Goal: Information Seeking & Learning: Find specific fact

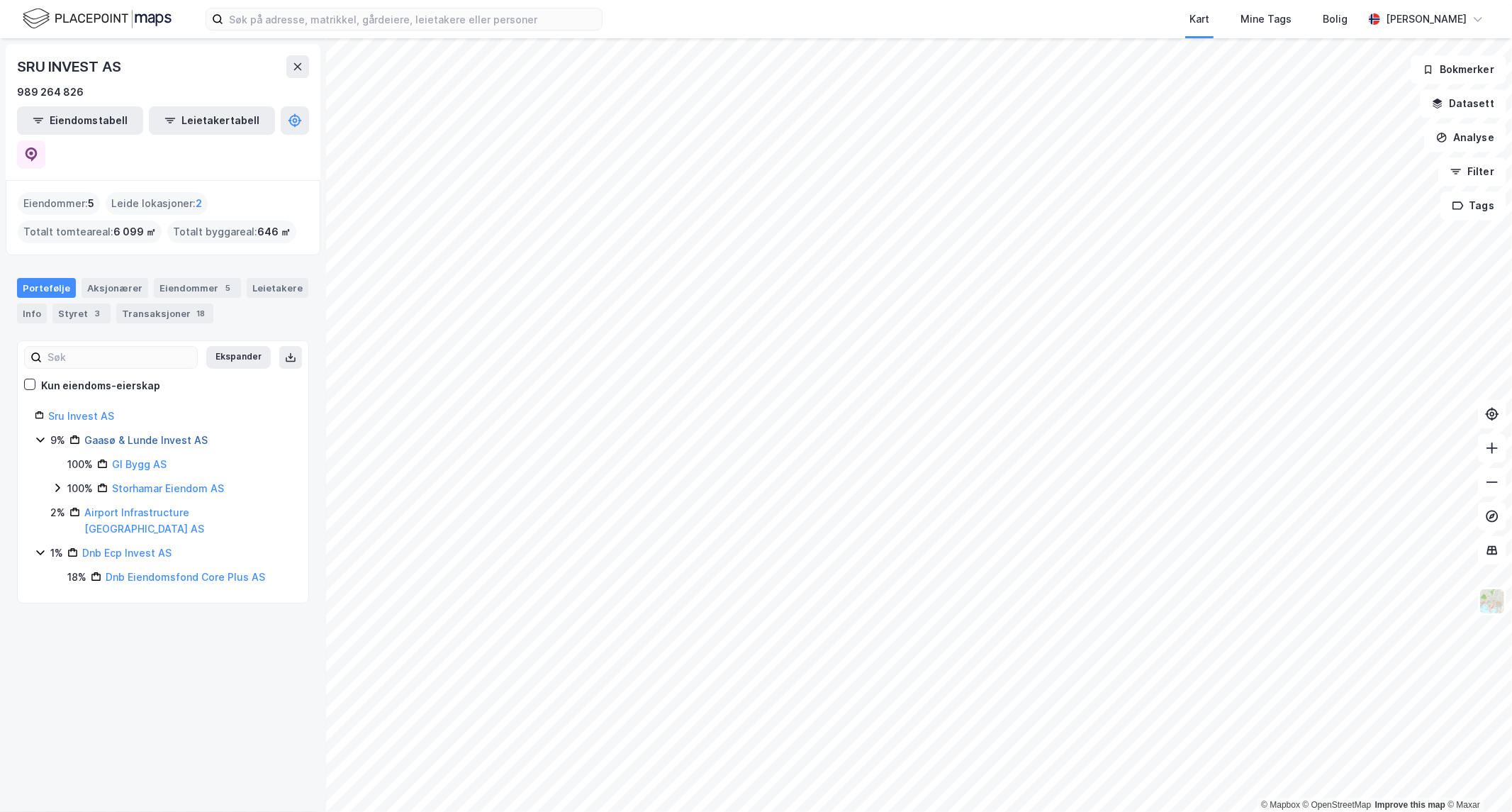
click at [97, 434] on link "Gaasø & Lunde Invest AS" at bounding box center [146, 440] width 124 height 12
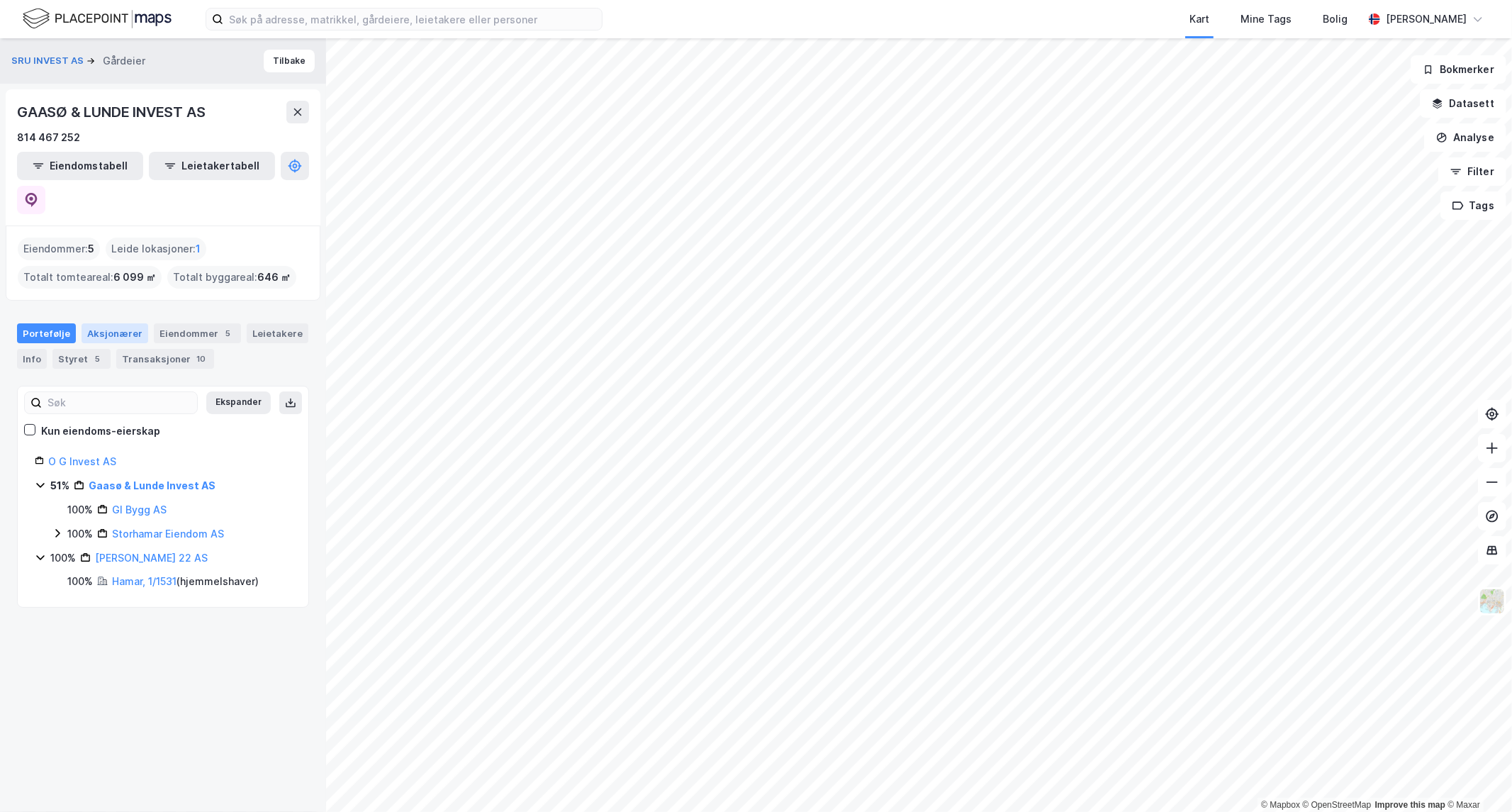
click at [105, 324] on div "Aksjonærer" at bounding box center [114, 333] width 66 height 20
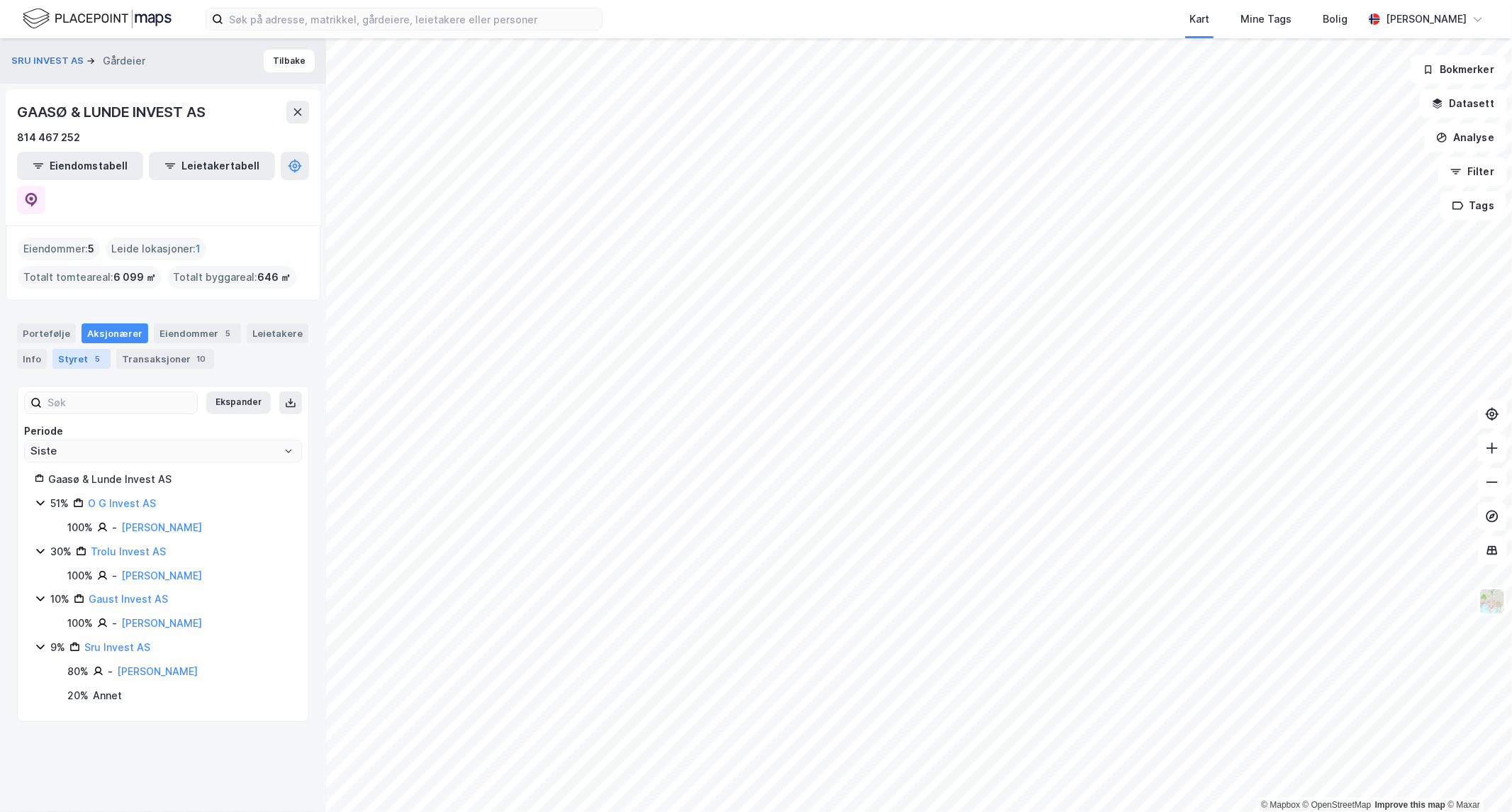
click at [72, 349] on div "Styret 5" at bounding box center [81, 359] width 58 height 20
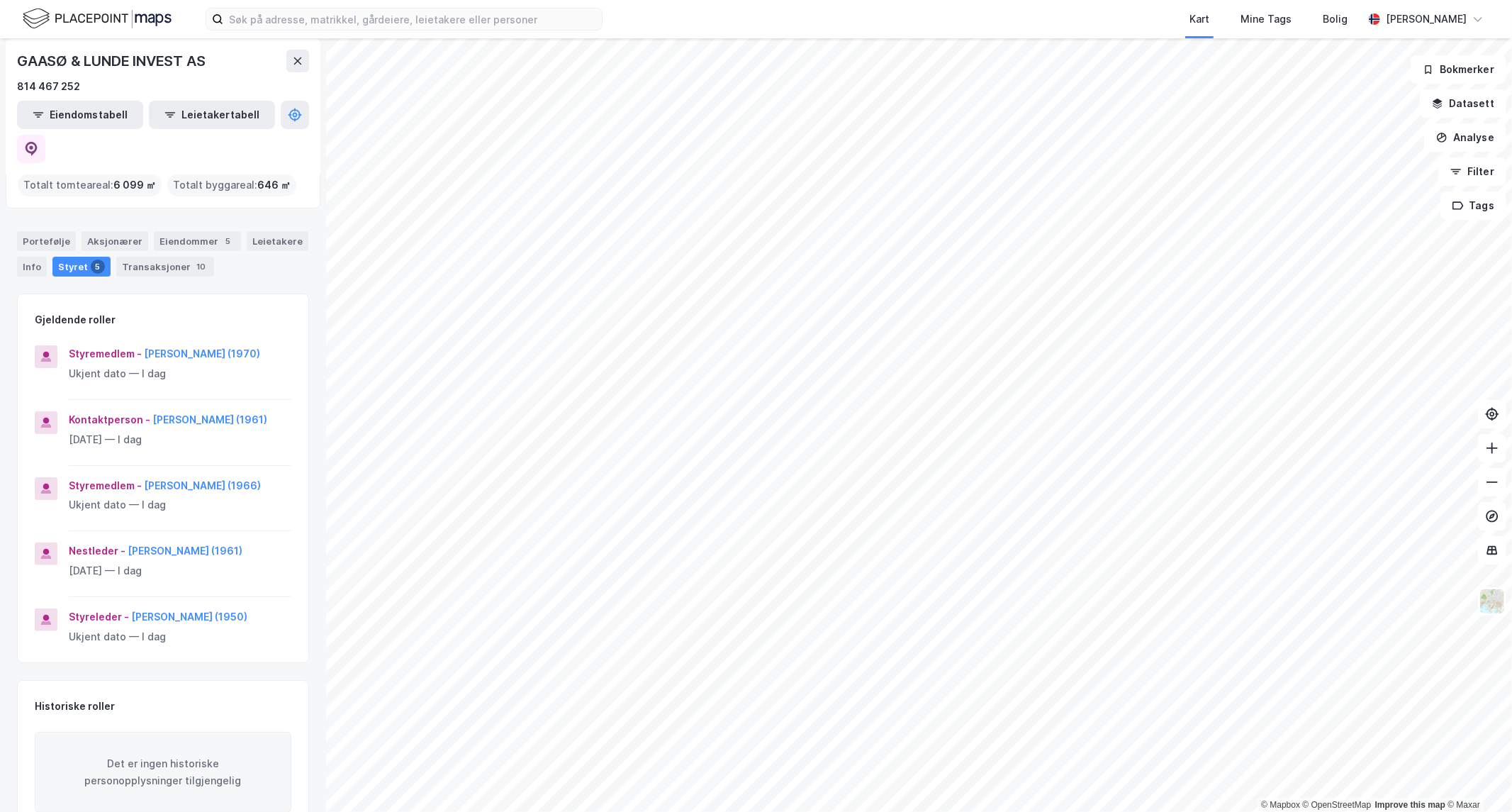
scroll to position [94, 0]
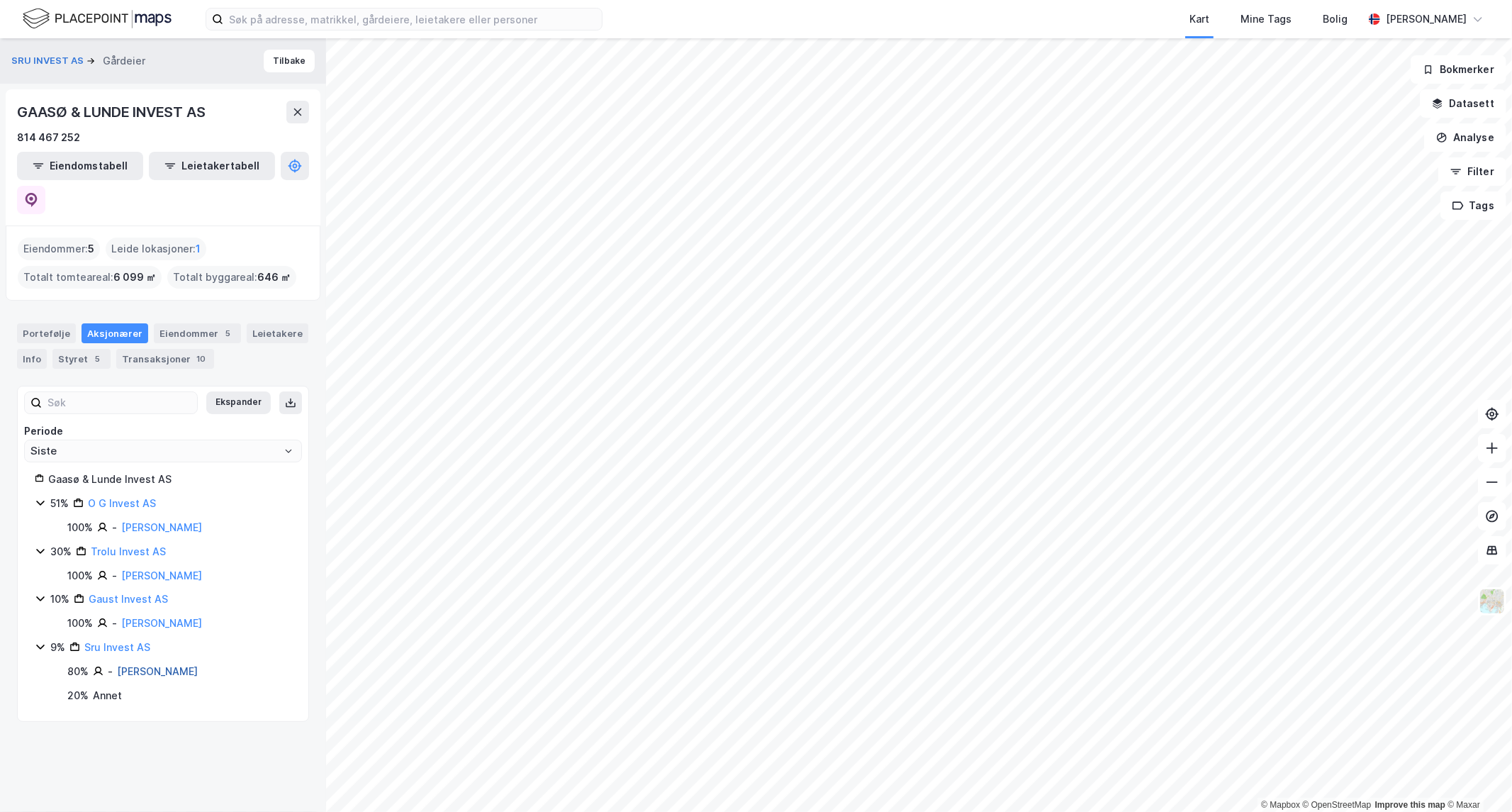
click at [182, 665] on link "[PERSON_NAME]" at bounding box center [157, 671] width 80 height 12
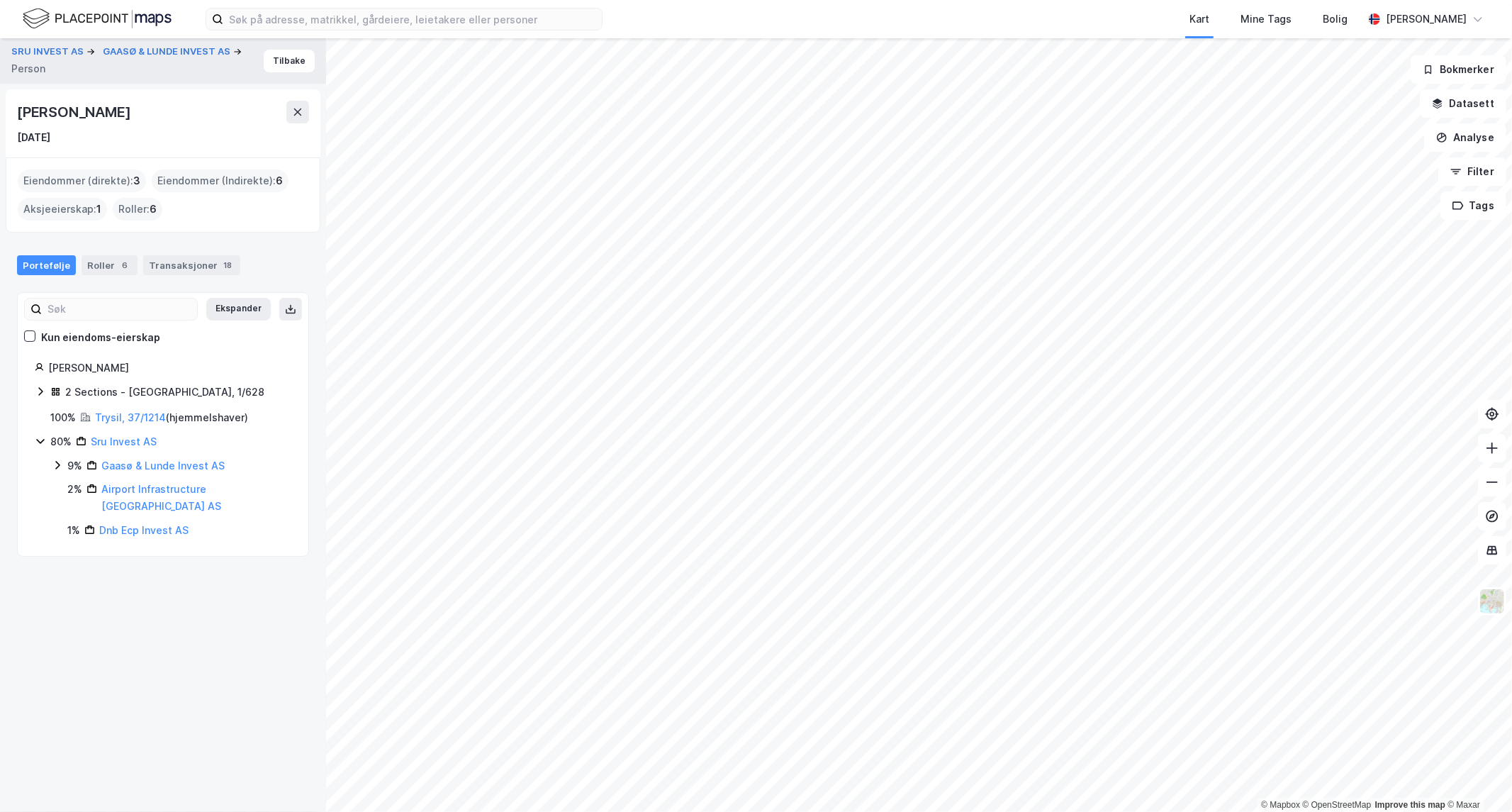
click at [111, 690] on div "SRU INVEST AS GAASØ & LUNDE INVEST AS Person [PERSON_NAME] [DATE] Eiendommer (d…" at bounding box center [163, 425] width 326 height 774
click at [51, 462] on icon at bounding box center [57, 465] width 11 height 11
click at [74, 513] on icon at bounding box center [74, 512] width 11 height 11
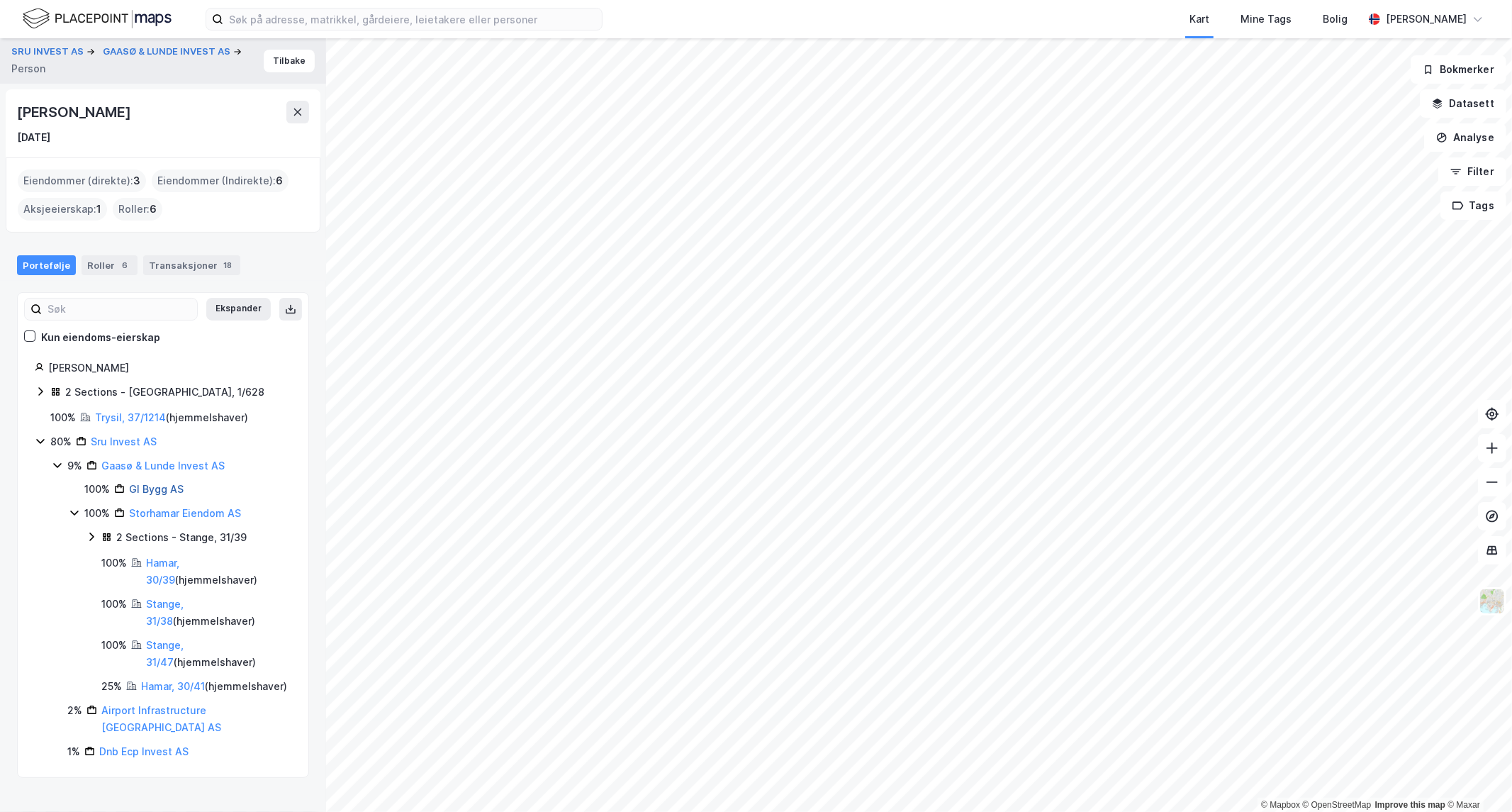
click at [156, 490] on link "Gl Bygg AS" at bounding box center [156, 489] width 54 height 12
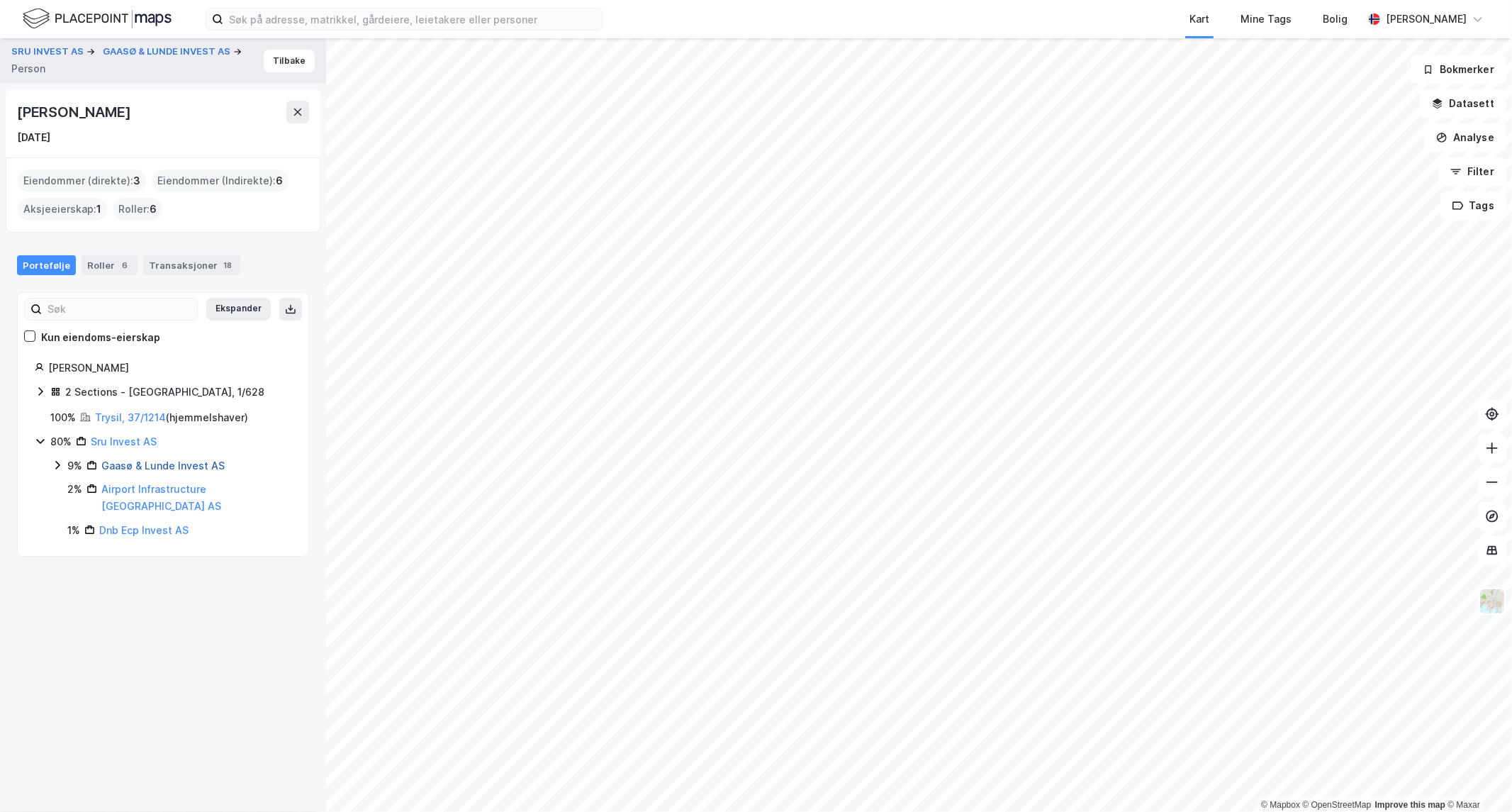
drag, startPoint x: 171, startPoint y: 473, endPoint x: 161, endPoint y: 463, distance: 14.1
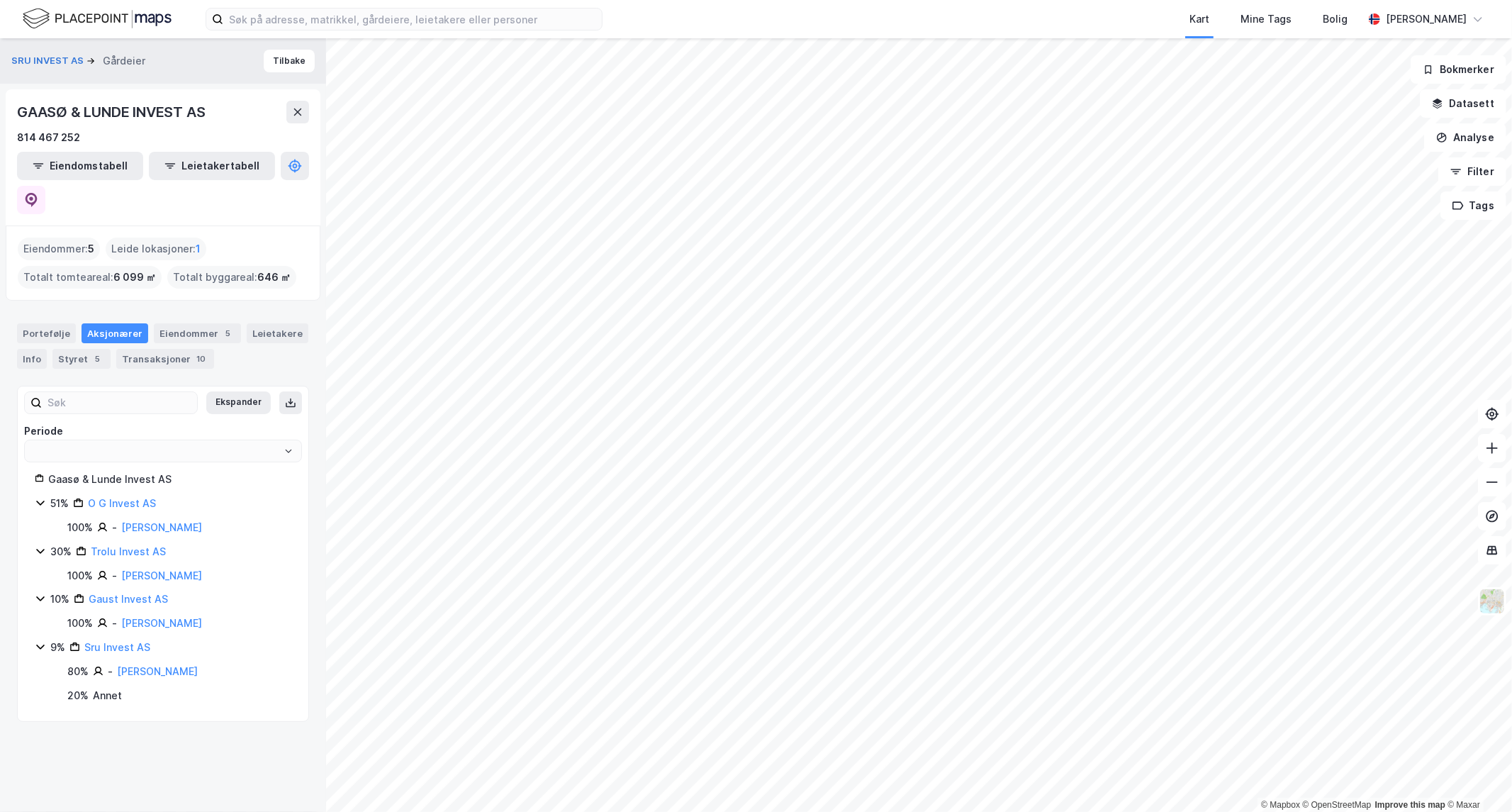
type input "Siste"
